Goal: Contribute content: Add original content to the website for others to see

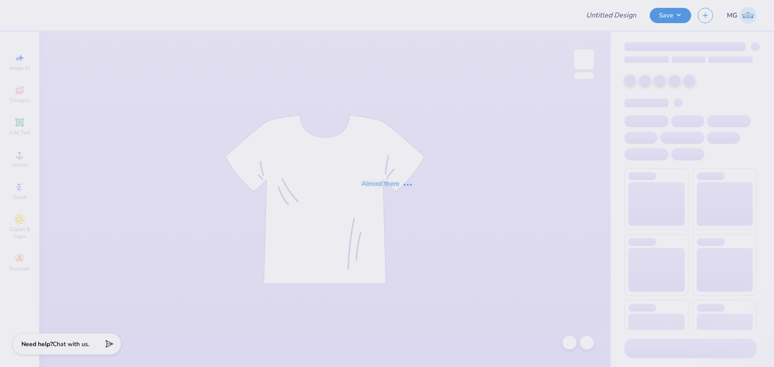
type input "Leah Ravin : BBYO"
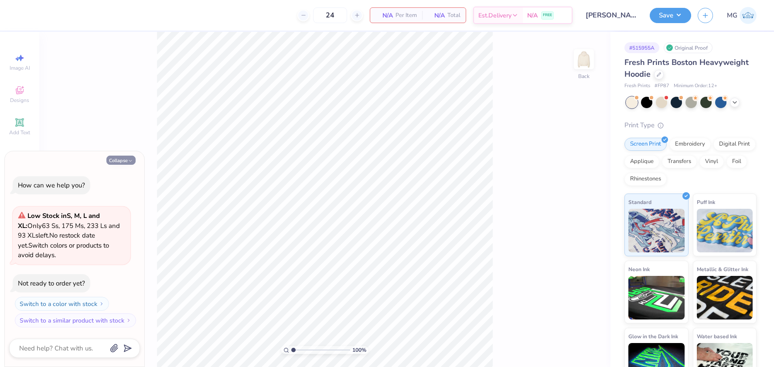
click at [118, 158] on button "Collapse" at bounding box center [120, 160] width 29 height 9
type textarea "x"
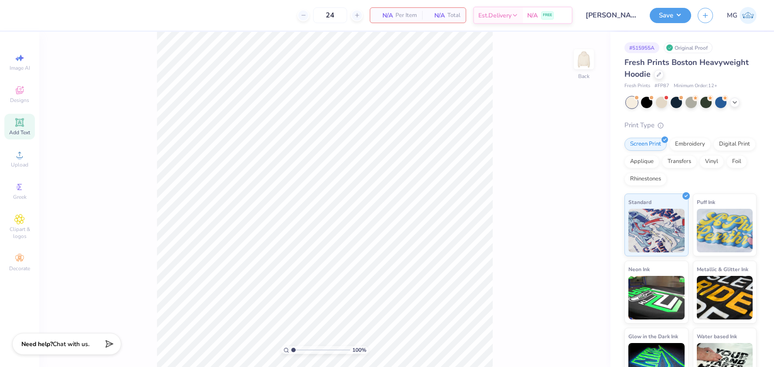
click at [19, 125] on icon at bounding box center [19, 122] width 7 height 7
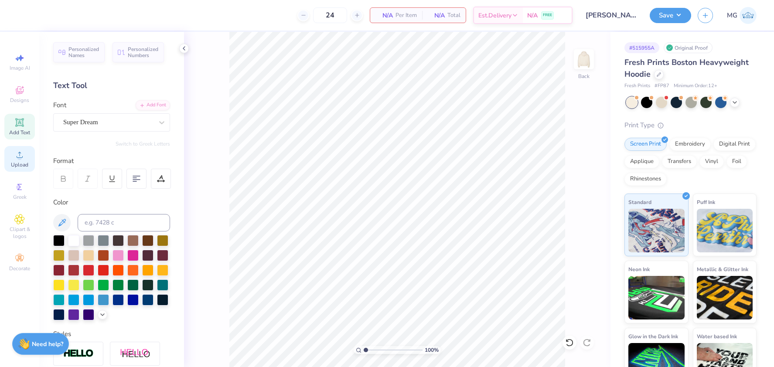
click at [18, 156] on circle at bounding box center [19, 157] width 5 height 5
click at [17, 164] on span "Upload" at bounding box center [19, 164] width 17 height 7
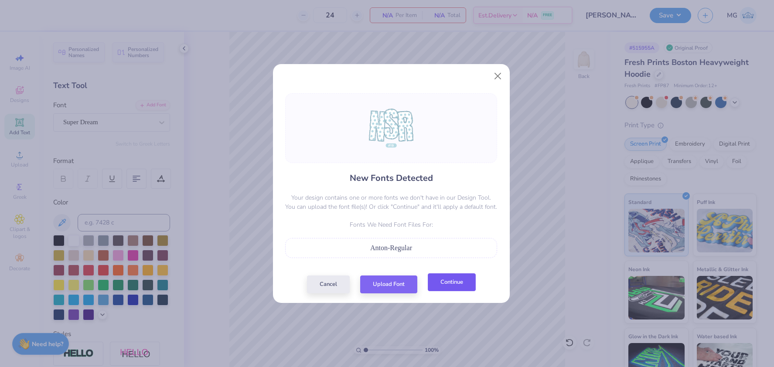
click at [451, 289] on button "Continue" at bounding box center [452, 282] width 48 height 18
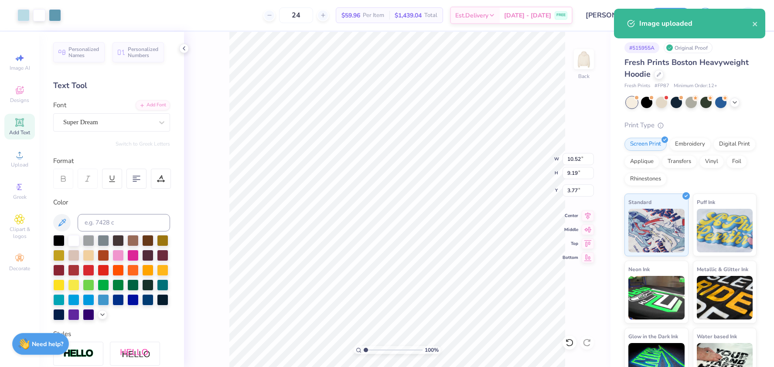
type input "10.52"
type input "9.19"
type input "2.16"
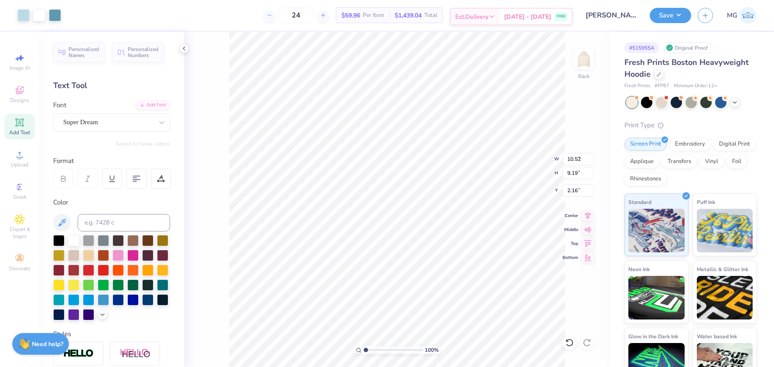
type input "9.43"
type input "8.24"
type input "3.00"
drag, startPoint x: 578, startPoint y: 158, endPoint x: 574, endPoint y: 186, distance: 27.7
click at [578, 159] on input "9.43" at bounding box center [577, 159] width 31 height 12
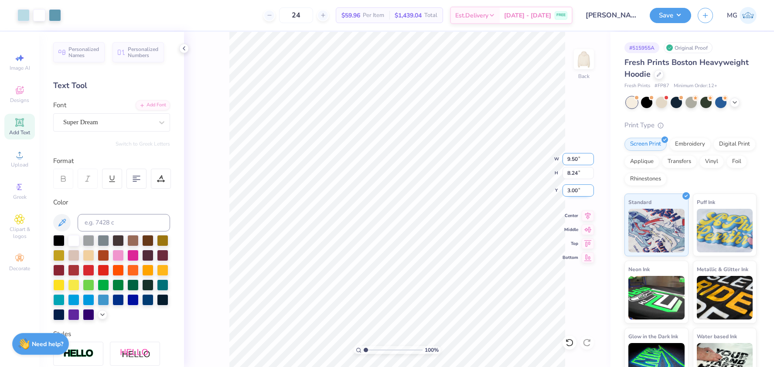
type input "9.50"
type input "8.30"
type input "2.97"
click at [575, 190] on input "2.97" at bounding box center [577, 190] width 31 height 12
click at [577, 192] on input "2.97" at bounding box center [577, 190] width 31 height 12
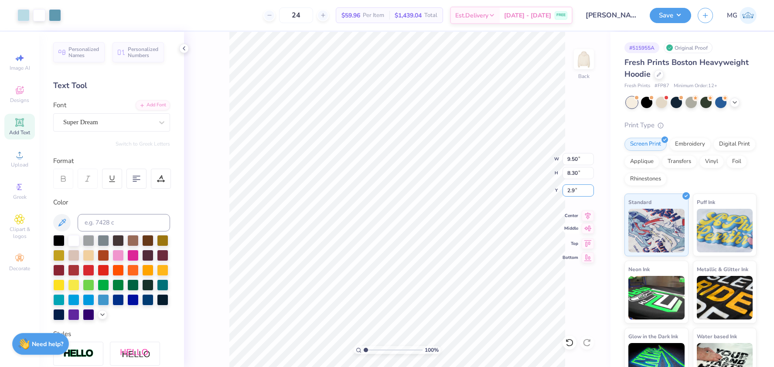
type input "2"
type input "3.00"
click at [618, 13] on button "Save" at bounding box center [669, 14] width 41 height 15
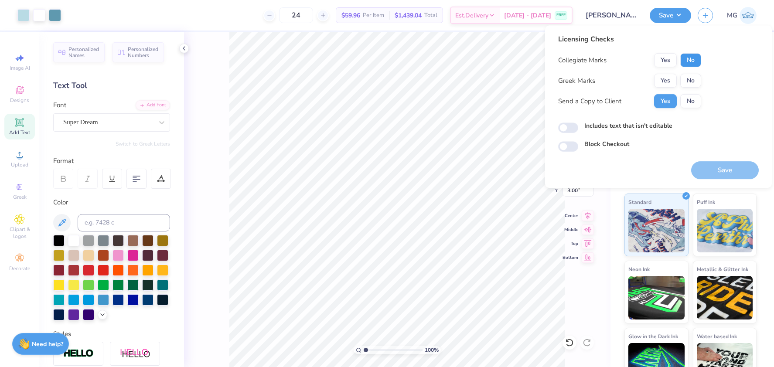
click at [618, 65] on button "No" at bounding box center [690, 60] width 21 height 14
click at [618, 75] on button "No" at bounding box center [690, 81] width 21 height 14
click at [570, 129] on input "Includes text that isn't editable" at bounding box center [568, 127] width 20 height 10
checkbox input "true"
click at [618, 162] on button "Save" at bounding box center [725, 170] width 68 height 18
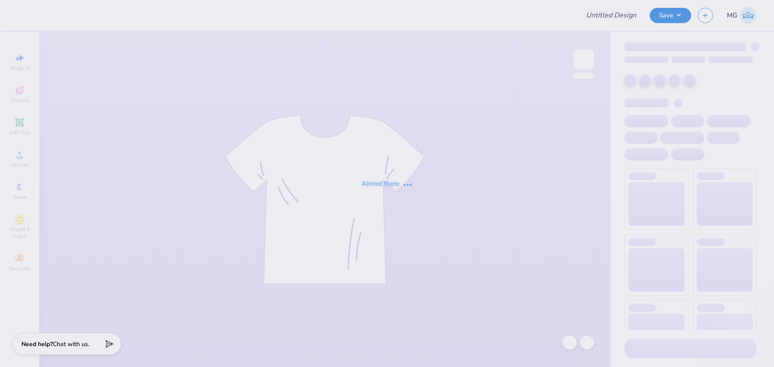
type input "Hips tee"
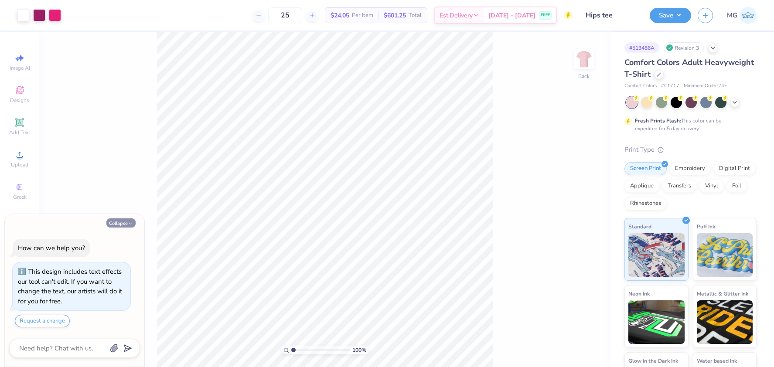
click at [119, 222] on button "Collapse" at bounding box center [120, 222] width 29 height 9
type textarea "x"
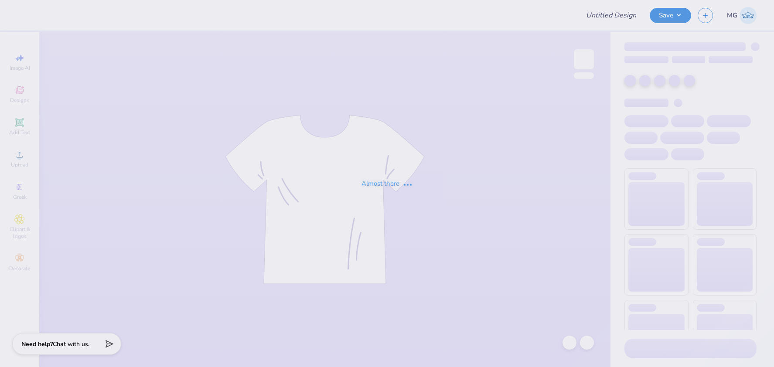
type input "Hips tee"
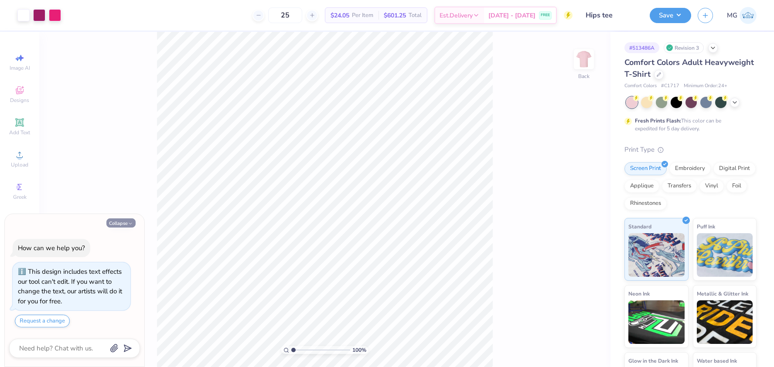
click at [126, 220] on button "Collapse" at bounding box center [120, 222] width 29 height 9
type textarea "x"
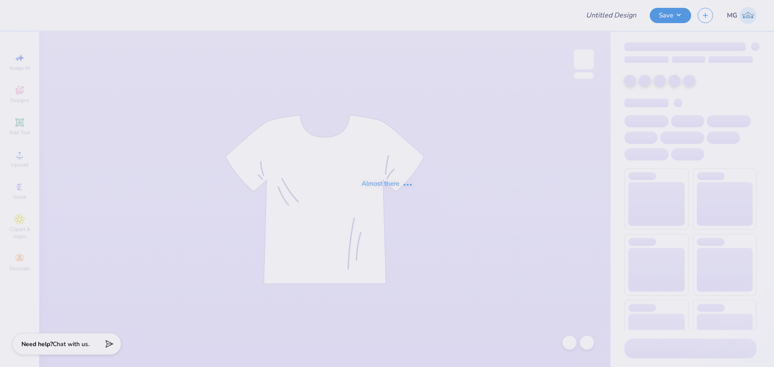
type input "Hips tee"
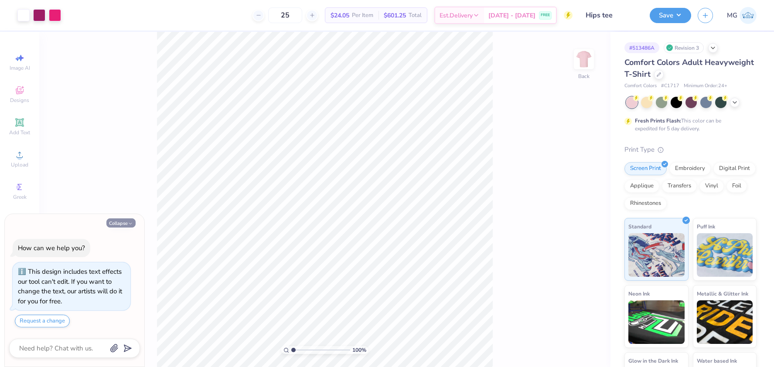
click at [130, 221] on icon "button" at bounding box center [130, 223] width 5 height 5
type textarea "x"
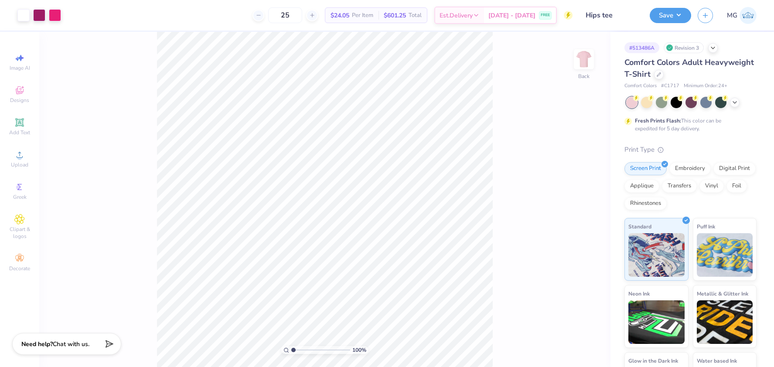
click at [521, 156] on div "100 % Back" at bounding box center [324, 199] width 571 height 335
